Goal: Information Seeking & Learning: Check status

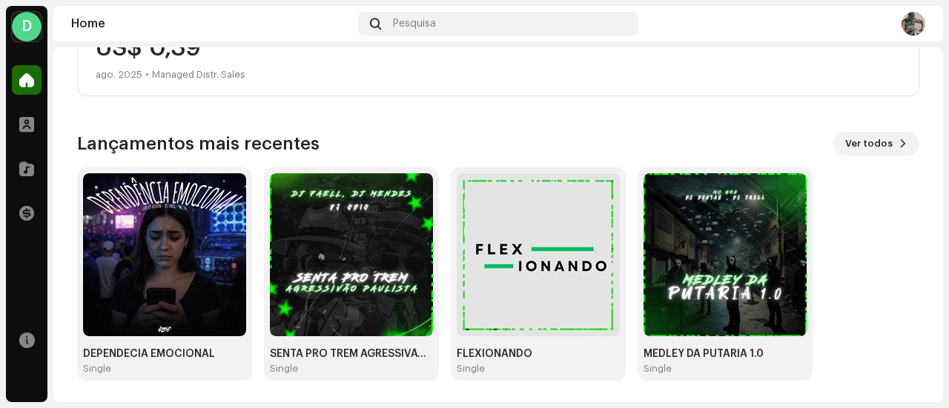
scroll to position [322, 0]
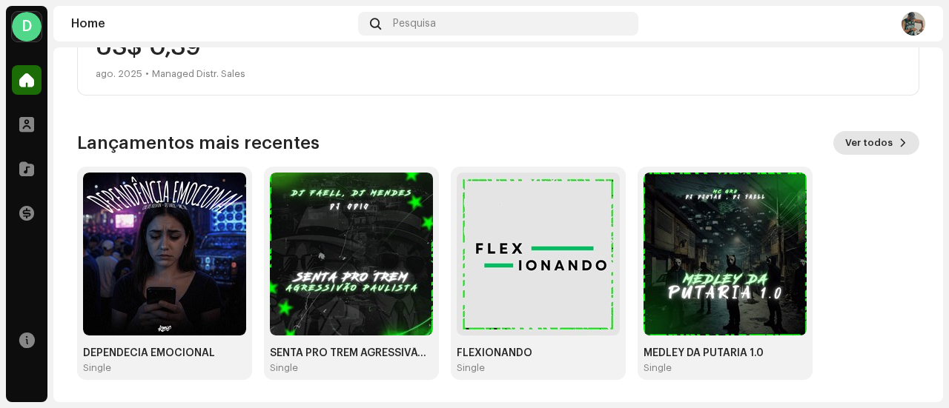
click at [845, 137] on span "Ver todos" at bounding box center [868, 143] width 47 height 30
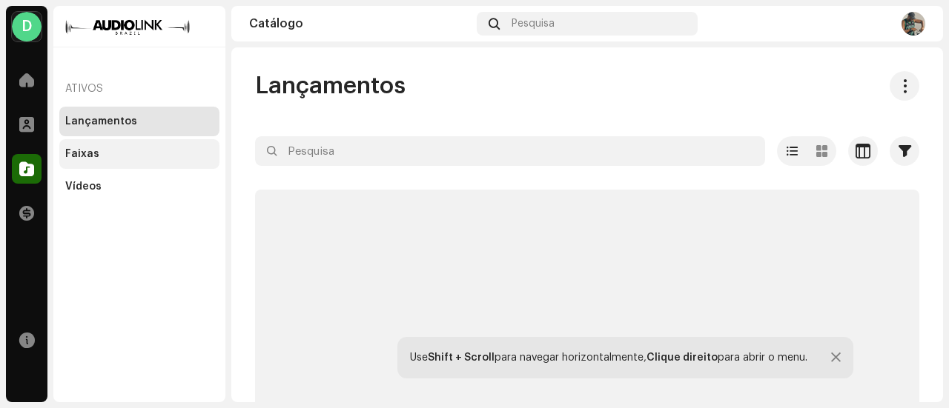
click at [84, 153] on div "Faixas" at bounding box center [82, 154] width 34 height 12
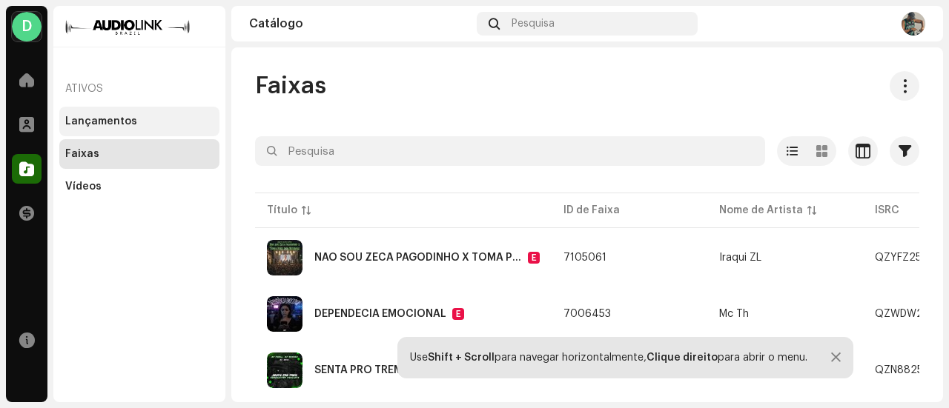
click at [111, 124] on div "Lançamentos" at bounding box center [101, 122] width 72 height 12
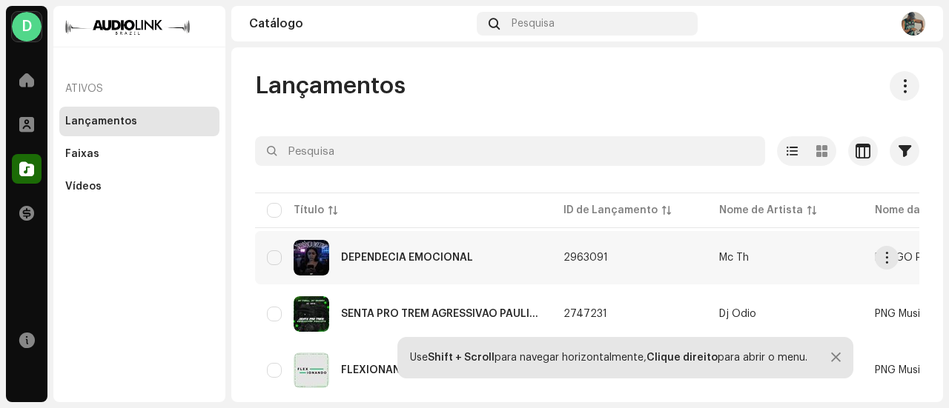
scroll to position [95, 0]
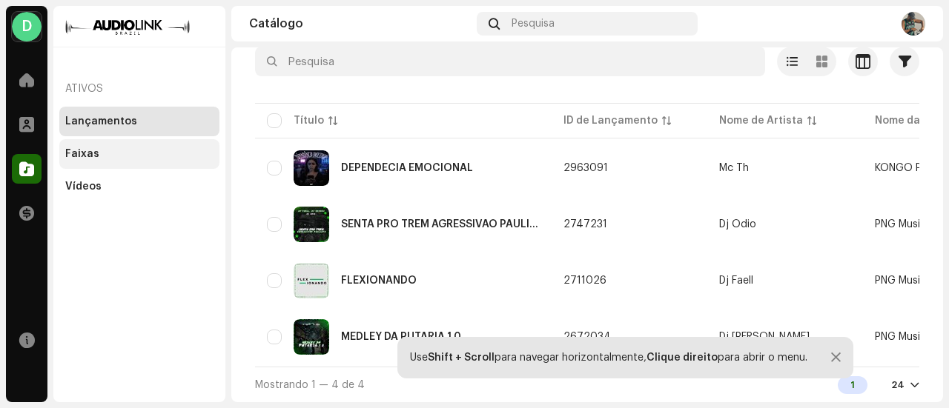
click at [152, 162] on div "Faixas" at bounding box center [139, 154] width 160 height 30
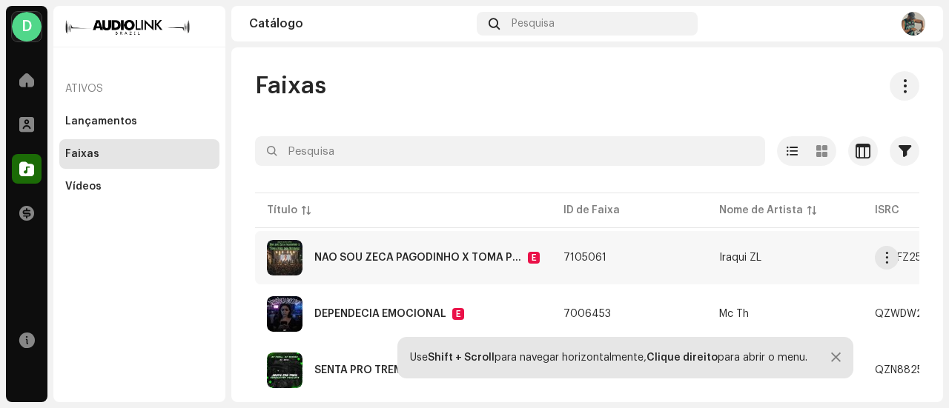
click at [421, 255] on div "NÃO SOU ZECA PAGODINHO X TOMA PIRU DOS NEUROSE" at bounding box center [417, 258] width 207 height 10
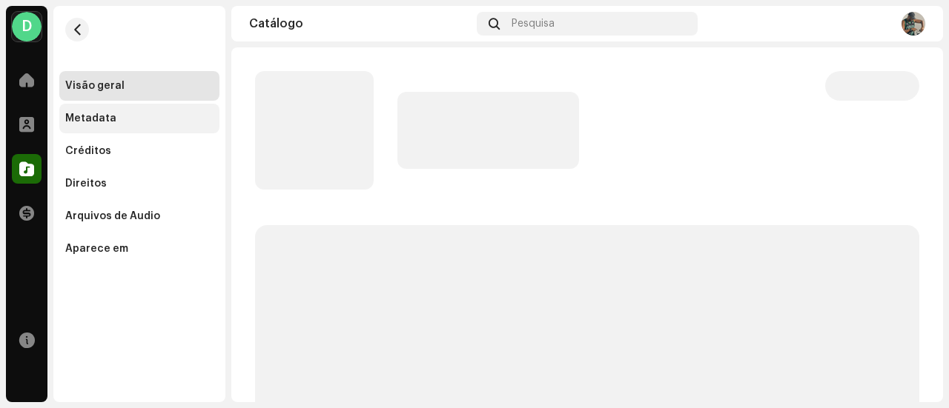
click at [165, 127] on div "Metadata" at bounding box center [139, 119] width 160 height 30
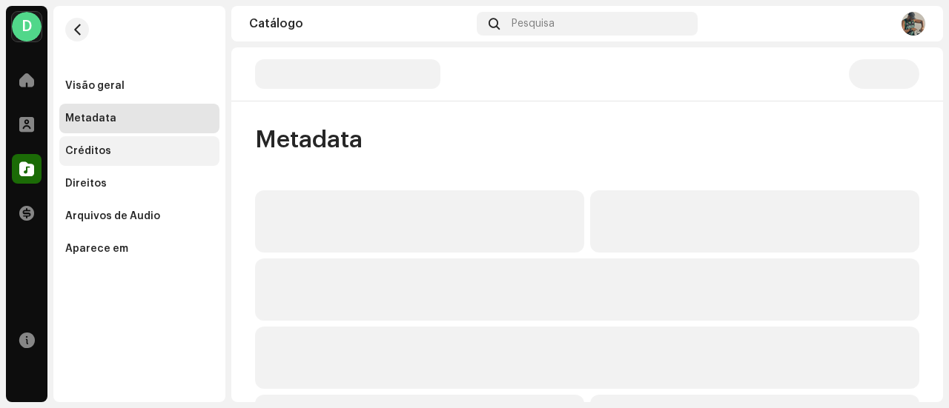
click at [160, 141] on div "Créditos" at bounding box center [139, 151] width 160 height 30
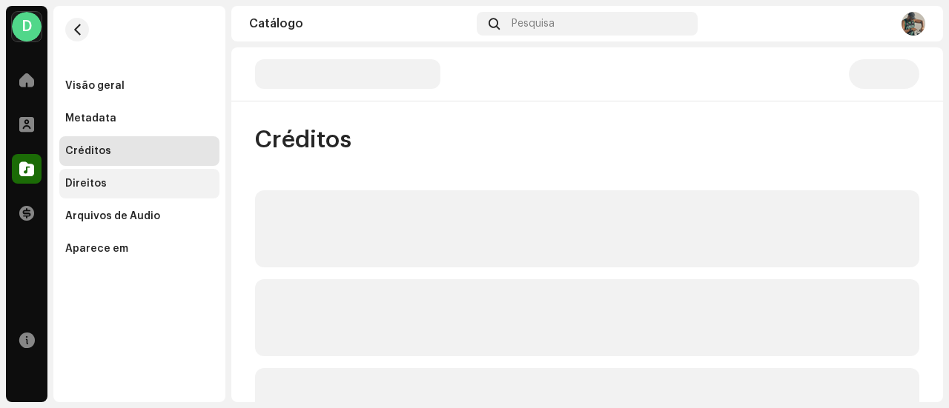
click at [157, 176] on div "Direitos" at bounding box center [139, 184] width 160 height 30
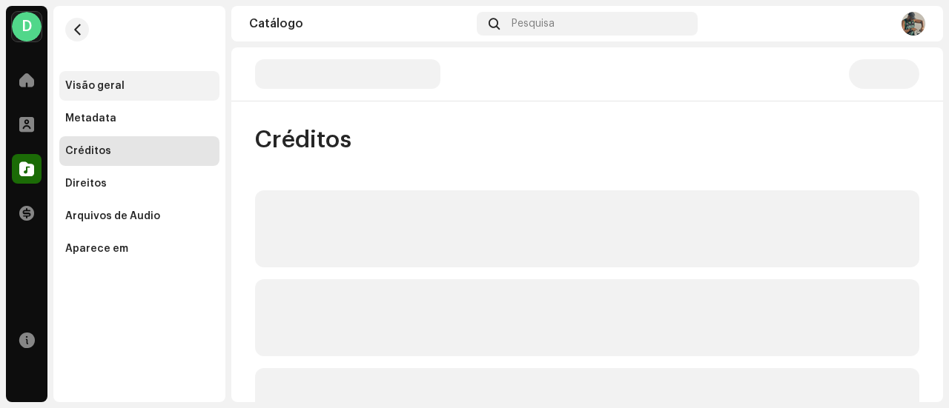
click at [159, 84] on div "Visão geral" at bounding box center [139, 86] width 148 height 12
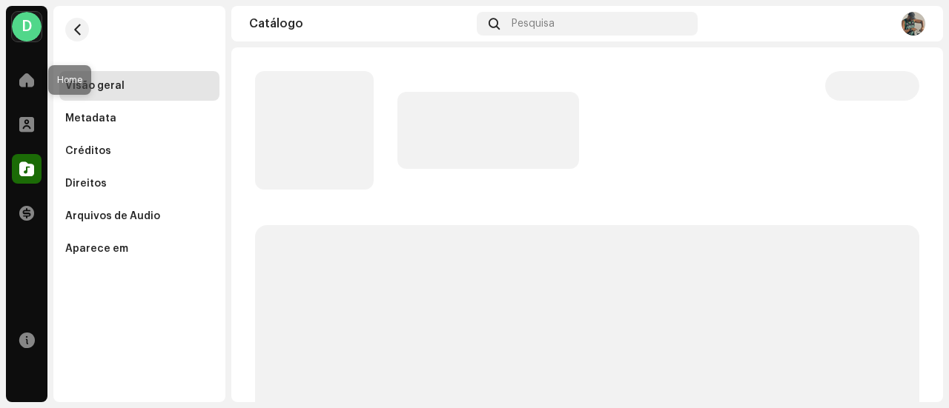
drag, startPoint x: 30, startPoint y: 84, endPoint x: 41, endPoint y: 98, distance: 18.4
click at [30, 84] on span at bounding box center [26, 80] width 15 height 12
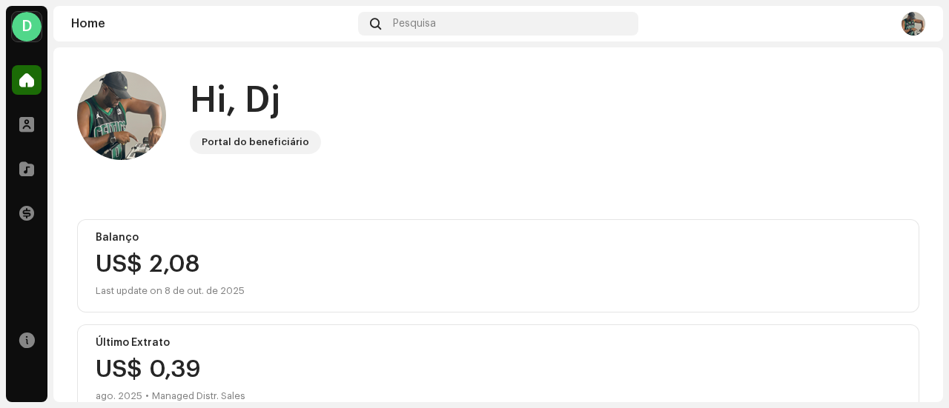
click at [24, 15] on div "D" at bounding box center [27, 27] width 30 height 30
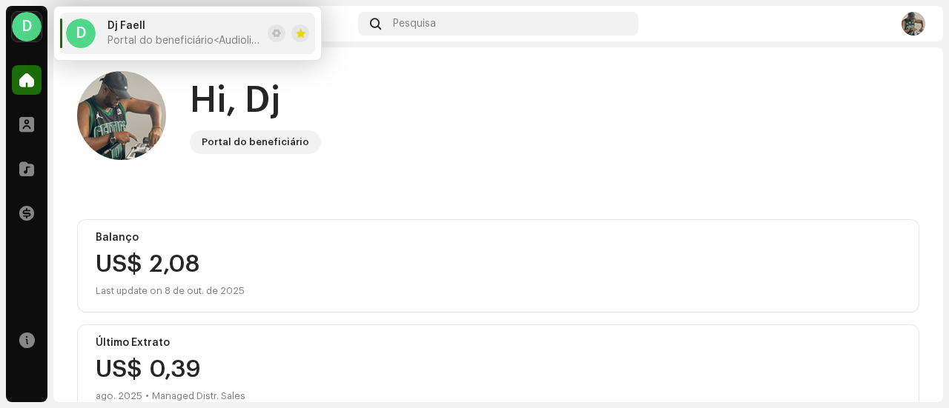
click at [108, 20] on span "Dj Faell" at bounding box center [126, 26] width 38 height 12
click at [87, 41] on div "D" at bounding box center [81, 34] width 30 height 30
click at [277, 33] on span at bounding box center [276, 33] width 9 height 12
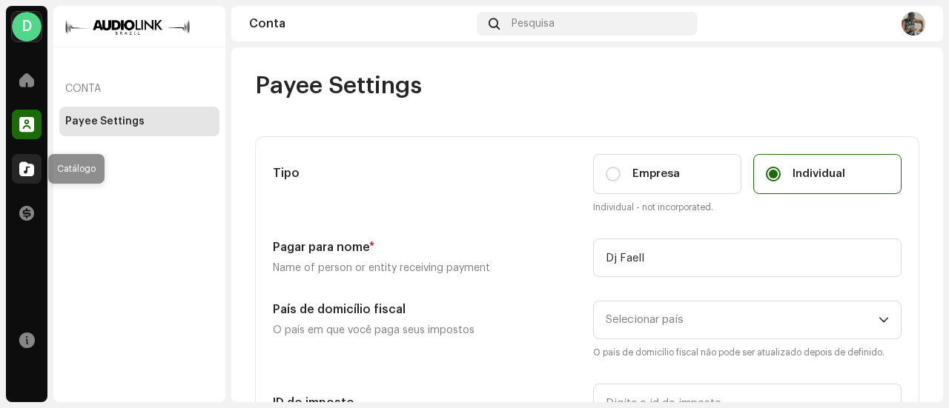
click at [22, 172] on span at bounding box center [26, 169] width 15 height 12
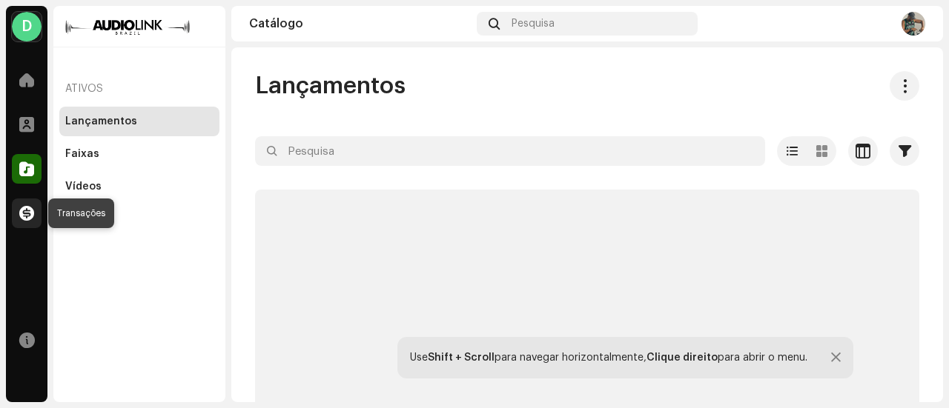
click at [28, 211] on span at bounding box center [26, 213] width 15 height 12
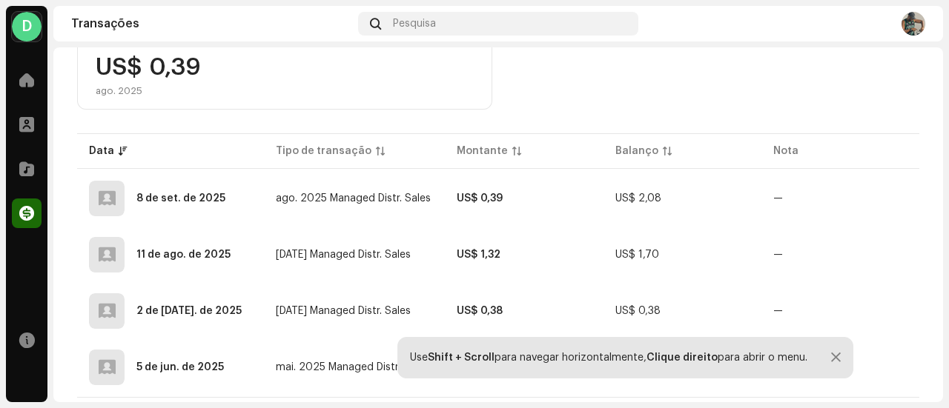
scroll to position [319, 0]
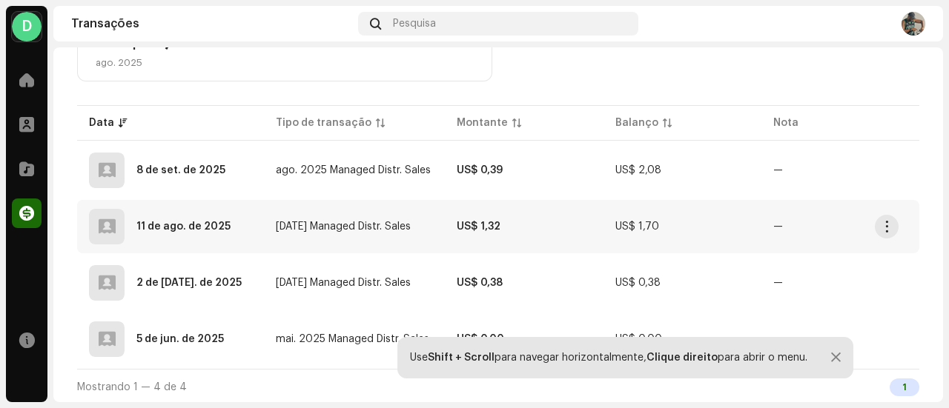
click at [272, 227] on td "[DATE] Managed Distr. Sales" at bounding box center [355, 226] width 182 height 53
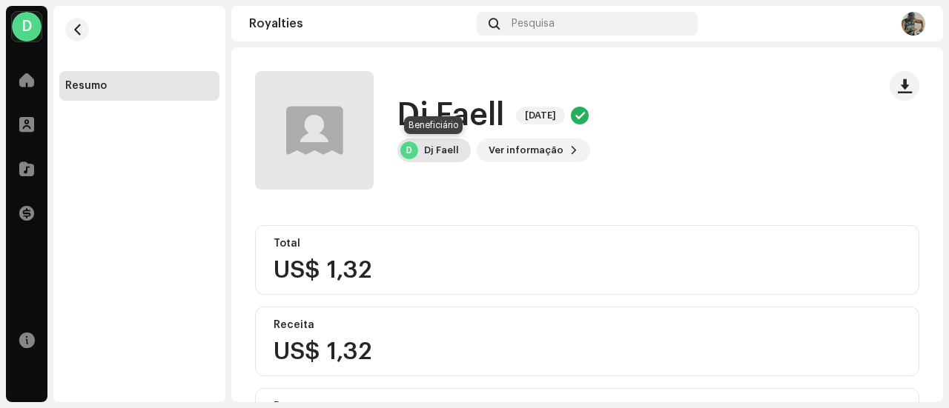
click at [432, 153] on div "Dj Faell" at bounding box center [441, 150] width 35 height 12
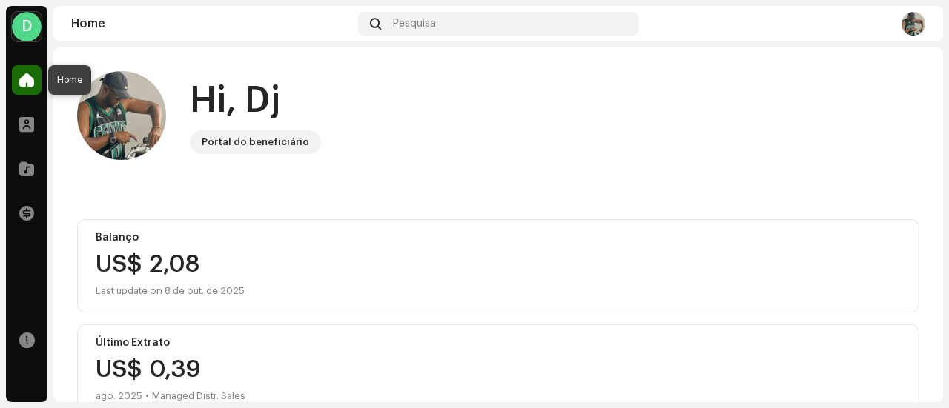
click at [33, 74] on span at bounding box center [26, 80] width 15 height 12
